Goal: Information Seeking & Learning: Learn about a topic

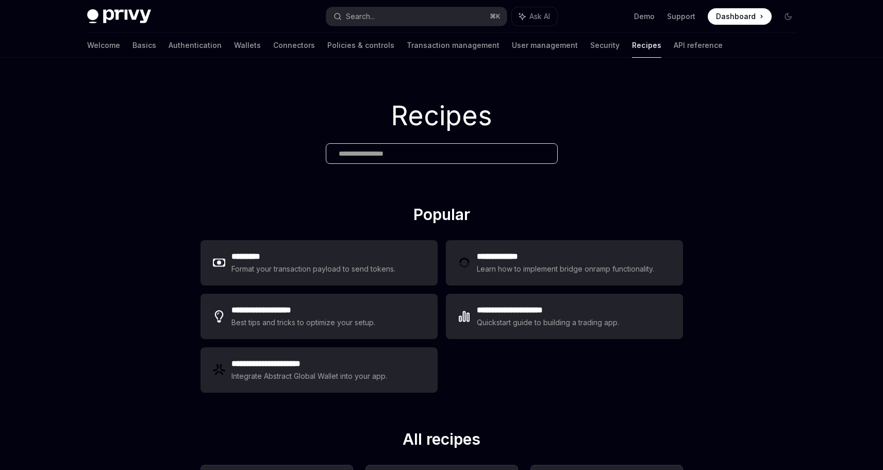
click at [687, 131] on h1 "Recipes" at bounding box center [441, 116] width 883 height 40
click at [673, 50] on link "API reference" at bounding box center [697, 45] width 49 height 25
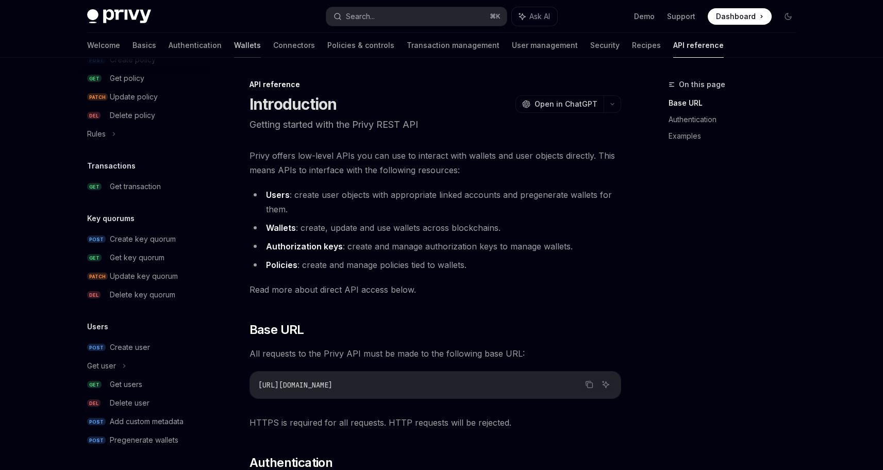
click at [234, 49] on link "Wallets" at bounding box center [247, 45] width 27 height 25
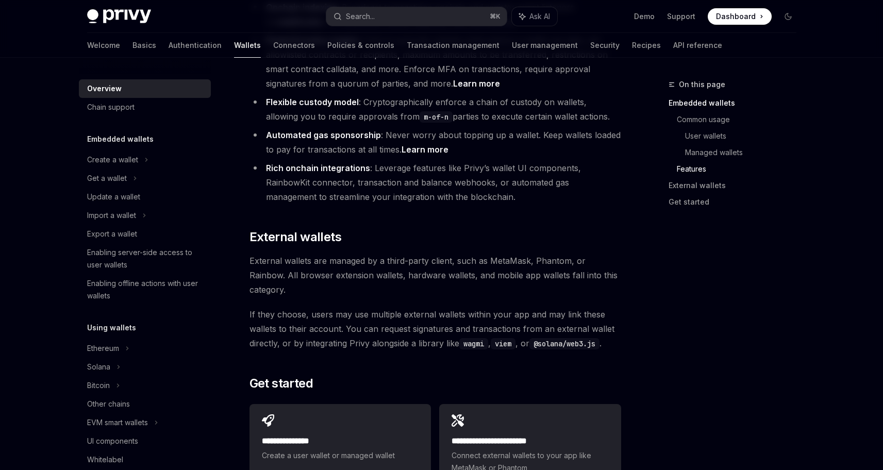
scroll to position [1581, 0]
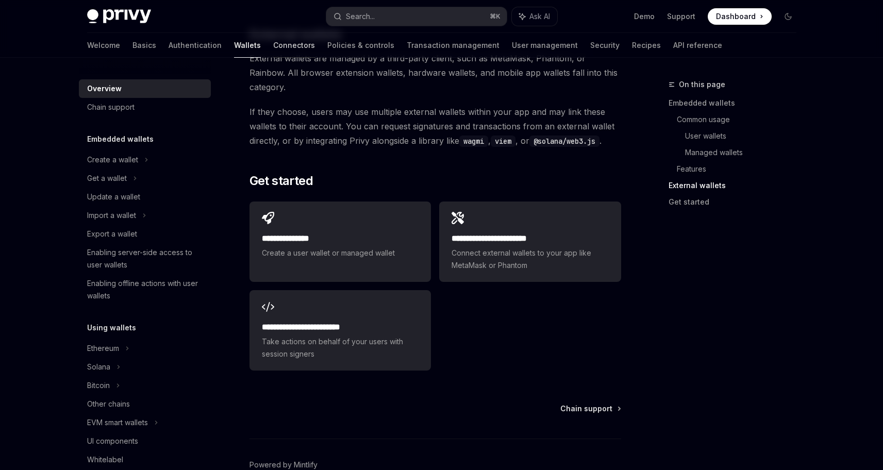
click at [273, 46] on link "Connectors" at bounding box center [294, 45] width 42 height 25
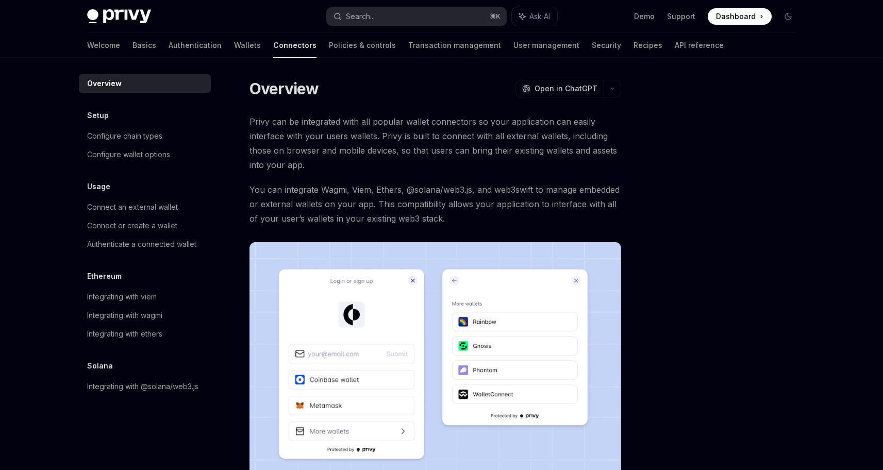
scroll to position [191, 0]
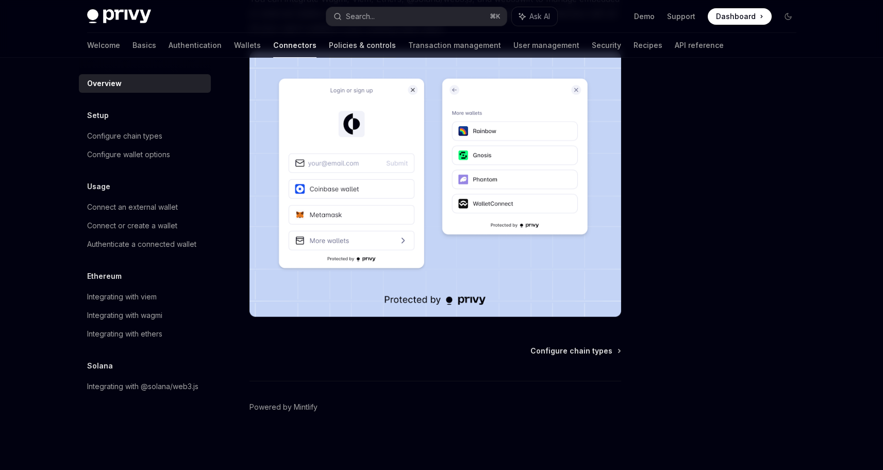
click at [329, 40] on link "Policies & controls" at bounding box center [362, 45] width 67 height 25
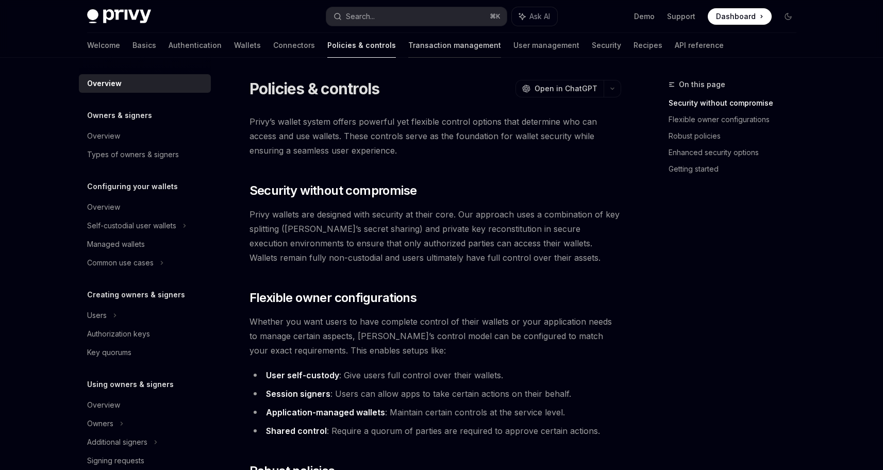
click at [408, 50] on link "Transaction management" at bounding box center [454, 45] width 93 height 25
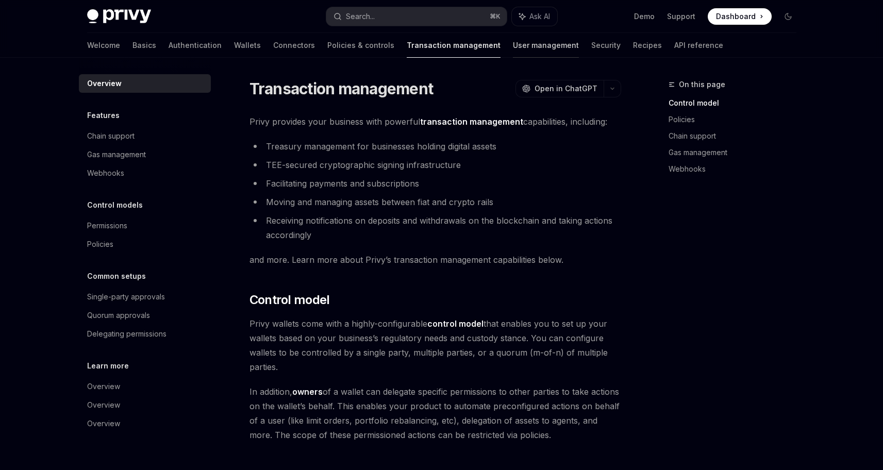
click at [513, 52] on link "User management" at bounding box center [546, 45] width 66 height 25
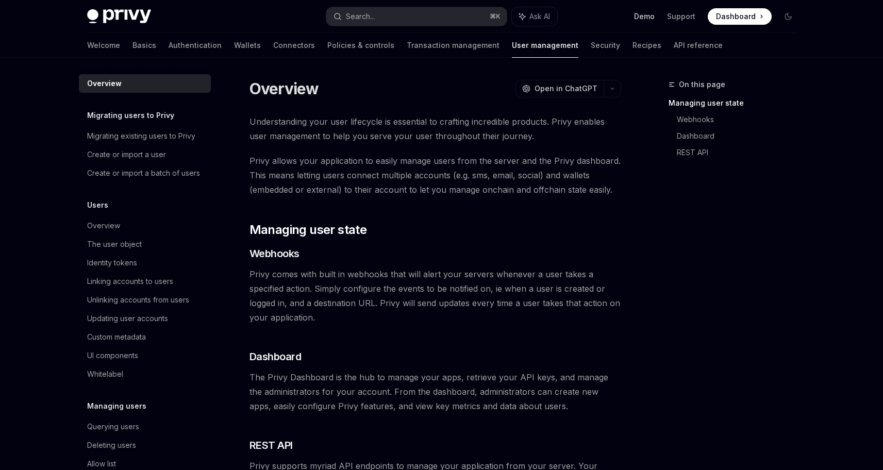
click at [652, 15] on link "Demo" at bounding box center [644, 16] width 21 height 10
click at [139, 16] on img at bounding box center [119, 16] width 64 height 14
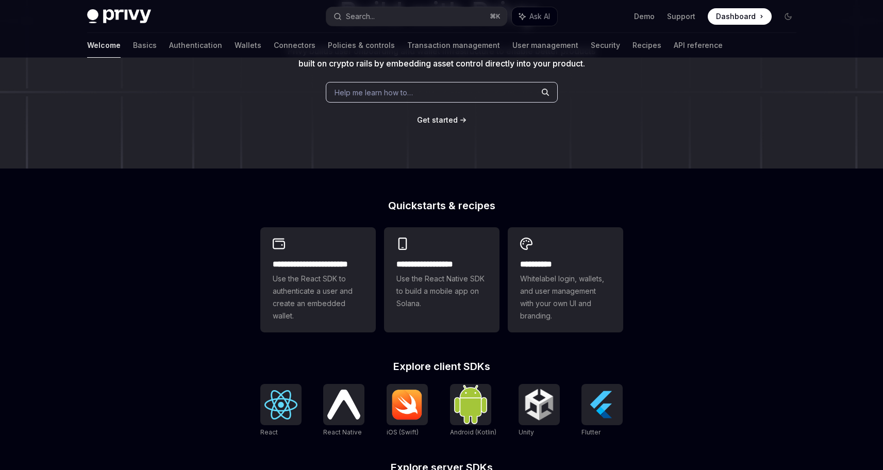
scroll to position [349, 0]
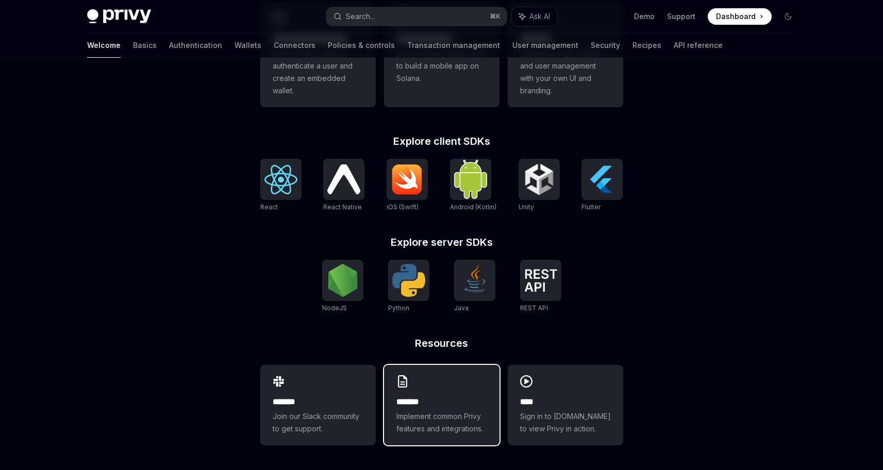
click at [420, 398] on h2 "*******" at bounding box center [441, 402] width 91 height 12
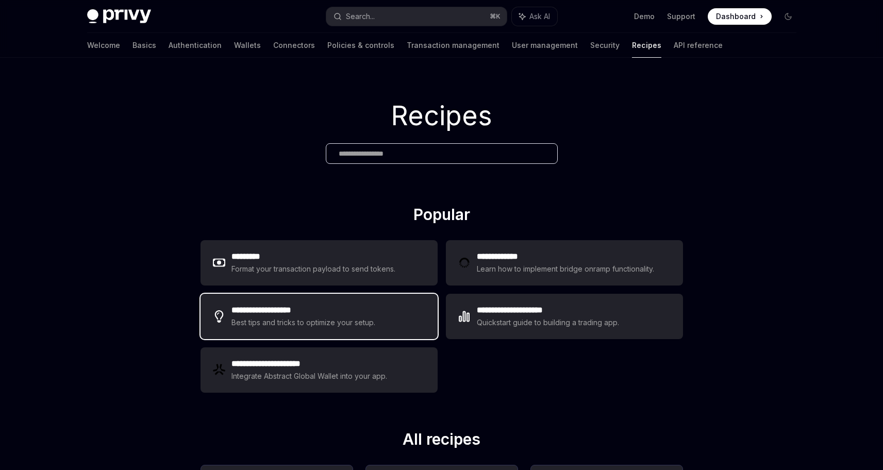
click at [295, 318] on div "Best tips and tricks to optimize your setup." at bounding box center [303, 322] width 145 height 12
type textarea "*"
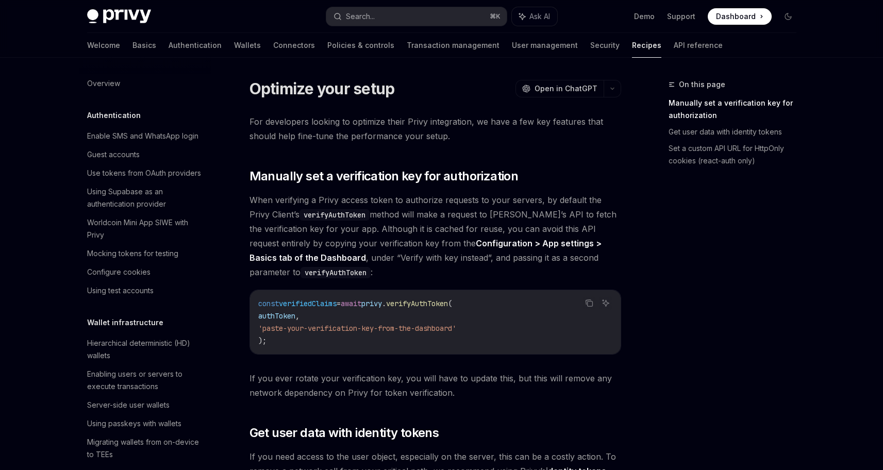
click at [595, 114] on span "For developers looking to optimize their Privy integration, we have a few key f…" at bounding box center [435, 128] width 372 height 29
click at [791, 239] on div "On this page Manually set a verification key for authorization Get user data wi…" at bounding box center [726, 274] width 157 height 392
click at [679, 285] on div "On this page Manually set a verification key for authorization Get user data wi…" at bounding box center [726, 274] width 157 height 392
